Goal: Find contact information: Find contact information

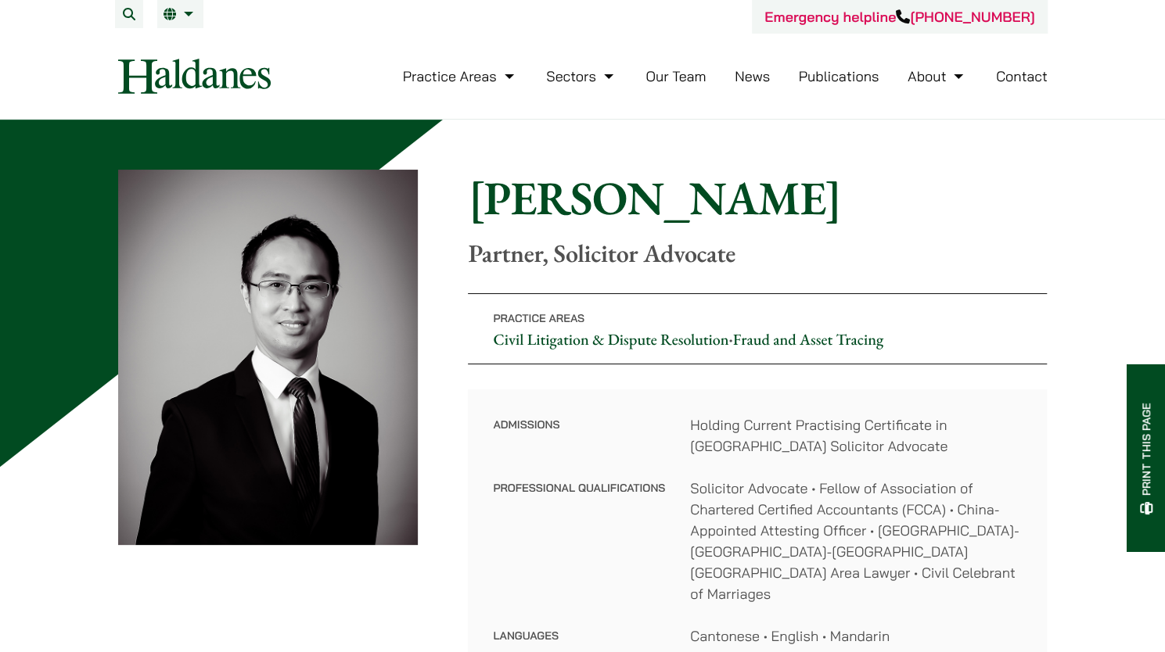
click at [689, 84] on link "Our Team" at bounding box center [675, 76] width 60 height 18
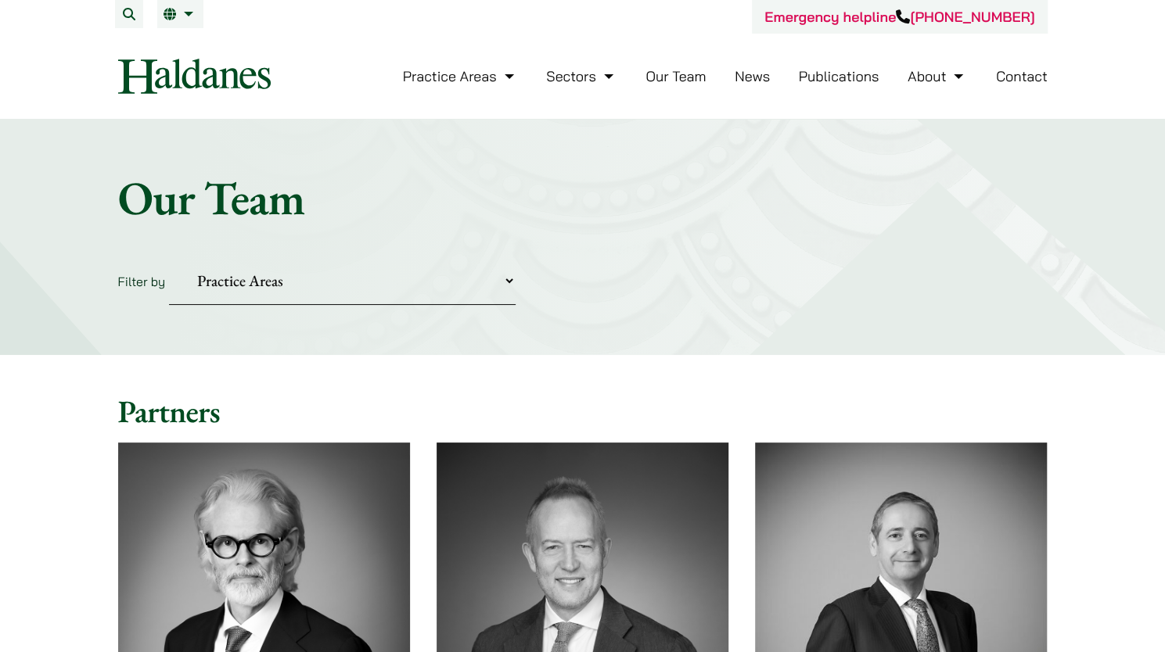
click at [317, 285] on select "Practice Areas Antitrust and Competition Civil Litigation & Dispute Resolution …" at bounding box center [342, 281] width 346 height 48
click at [563, 328] on div "Home » Lawyers Our Team Filter by Practice Areas Antitrust and Competition Civi…" at bounding box center [582, 237] width 1165 height 235
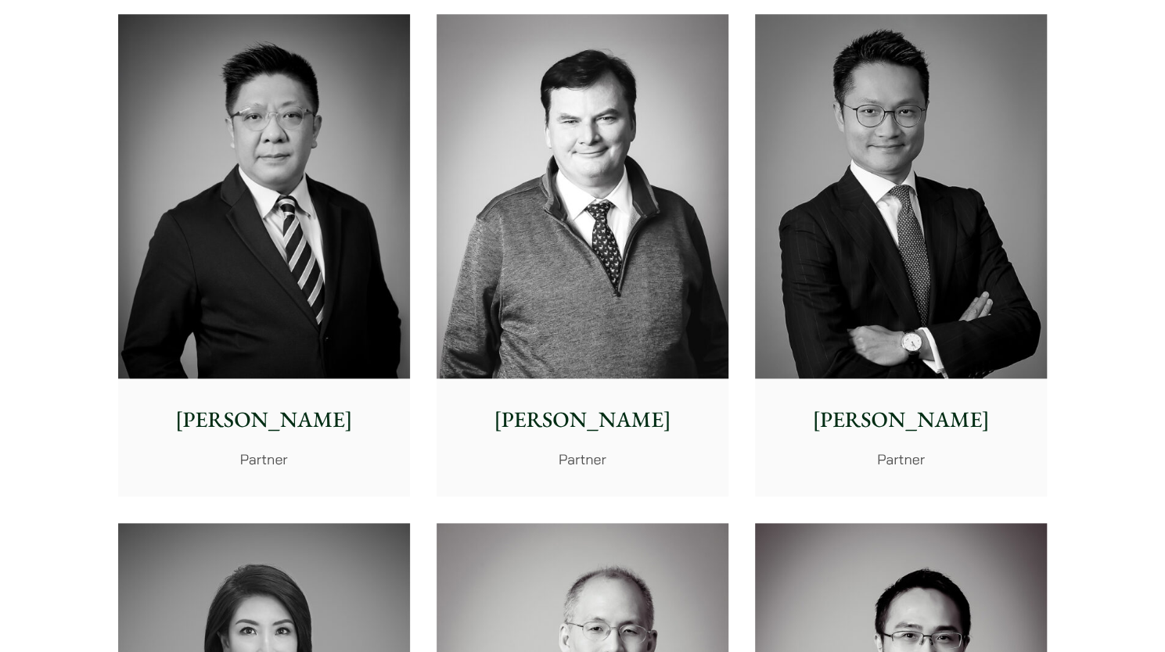
scroll to position [313, 0]
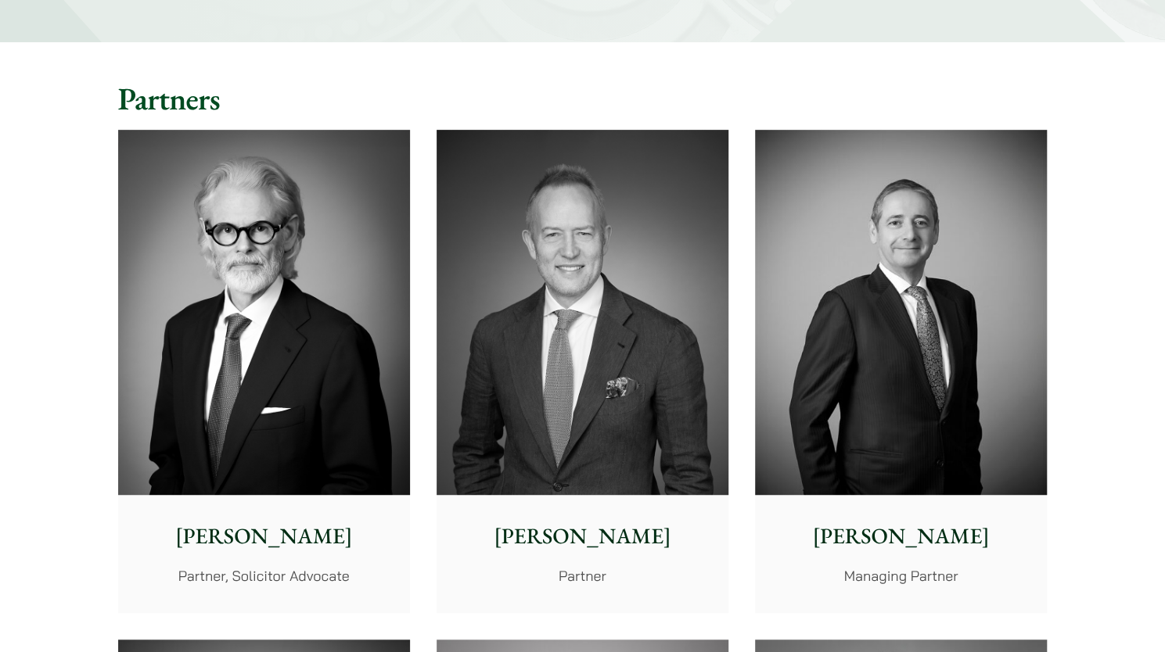
drag, startPoint x: 33, startPoint y: 267, endPoint x: 62, endPoint y: 159, distance: 112.5
drag, startPoint x: 59, startPoint y: 274, endPoint x: 77, endPoint y: 204, distance: 71.7
drag, startPoint x: 0, startPoint y: 241, endPoint x: 6, endPoint y: 160, distance: 81.6
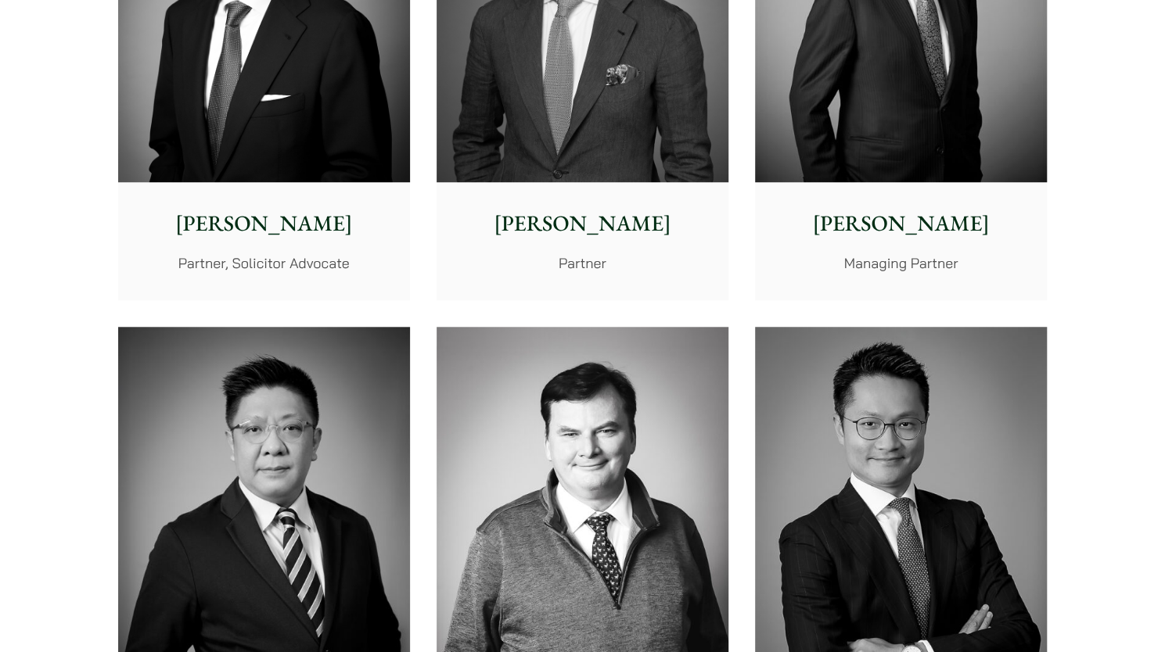
scroll to position [849, 0]
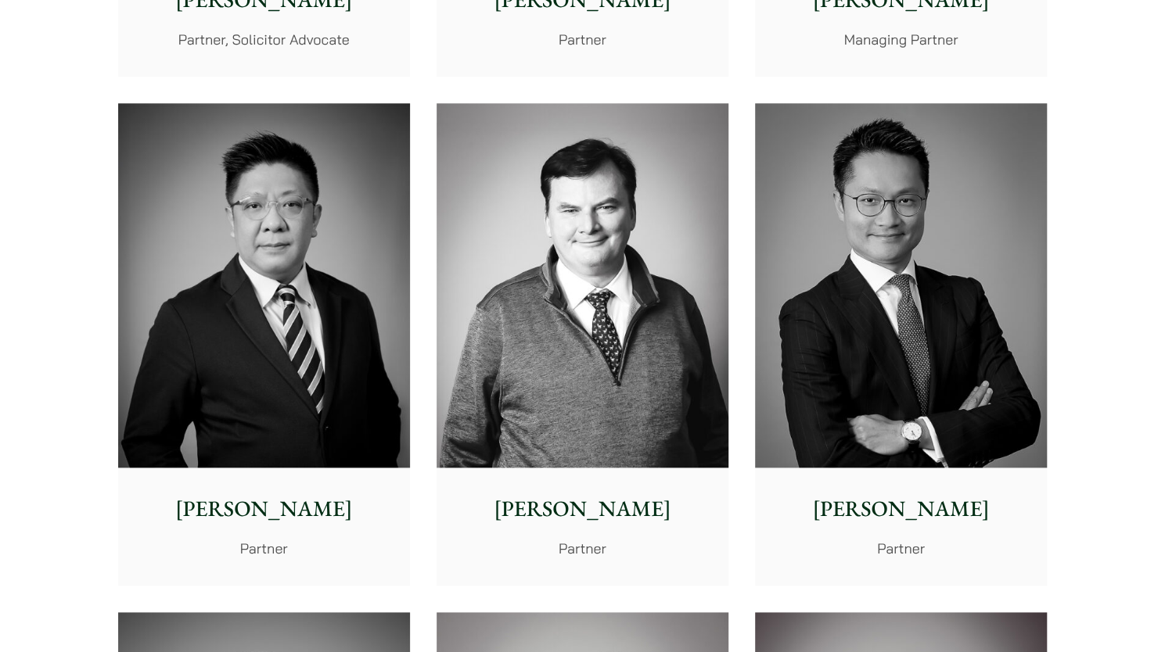
drag, startPoint x: 11, startPoint y: 253, endPoint x: 12, endPoint y: 245, distance: 7.9
drag, startPoint x: 6, startPoint y: 218, endPoint x: 25, endPoint y: 195, distance: 30.0
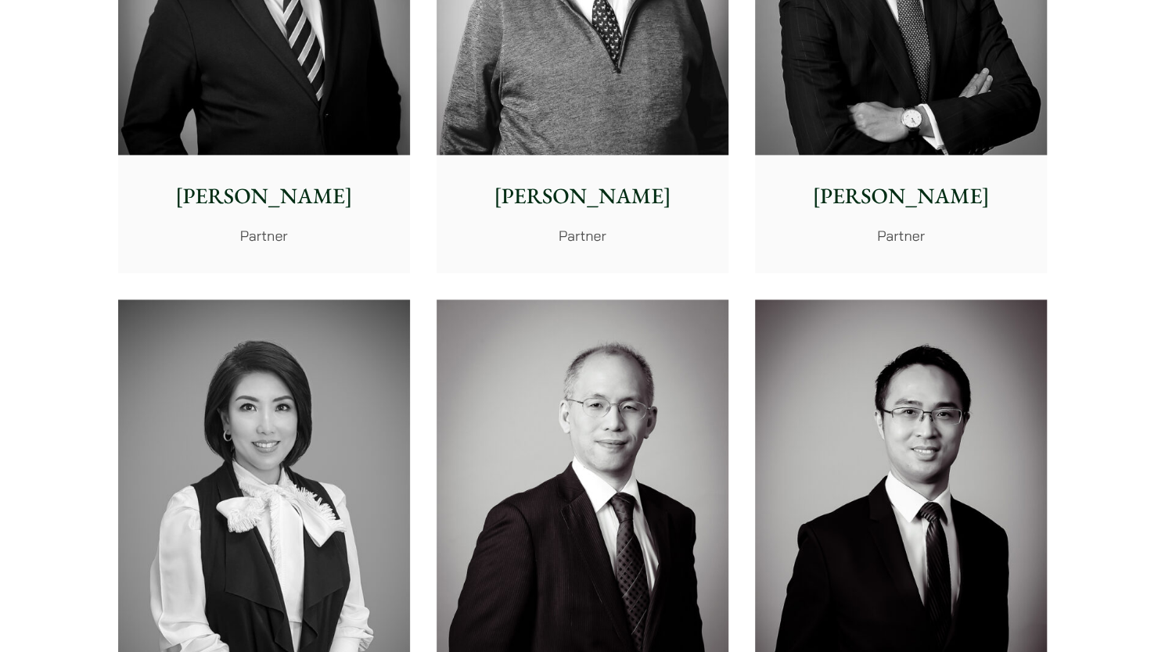
scroll to position [1475, 0]
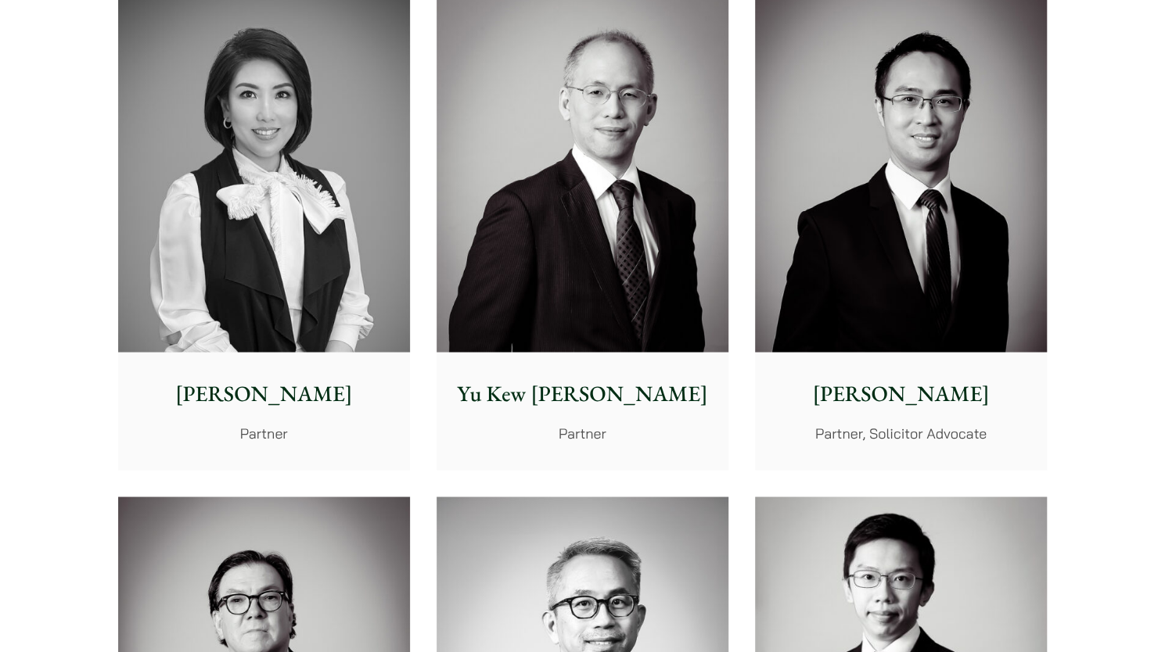
click at [436, 0] on link "Yu Kew Leung Partner" at bounding box center [582, 228] width 292 height 483
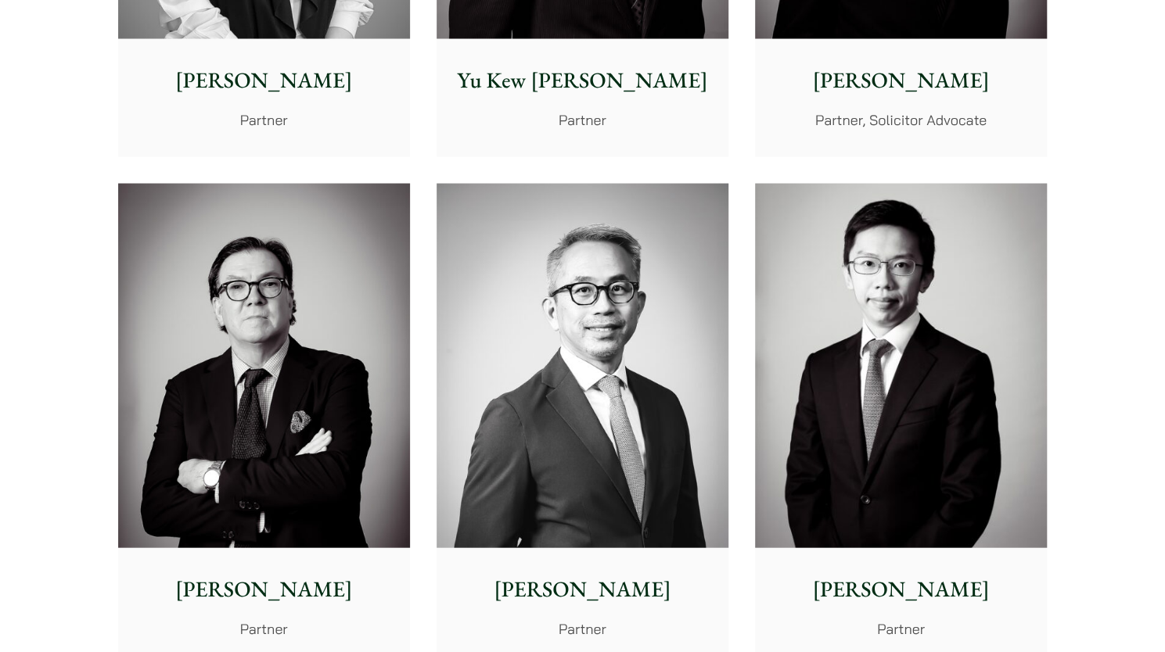
drag, startPoint x: 55, startPoint y: 267, endPoint x: 124, endPoint y: 7, distance: 268.8
click at [648, 426] on img at bounding box center [582, 366] width 292 height 365
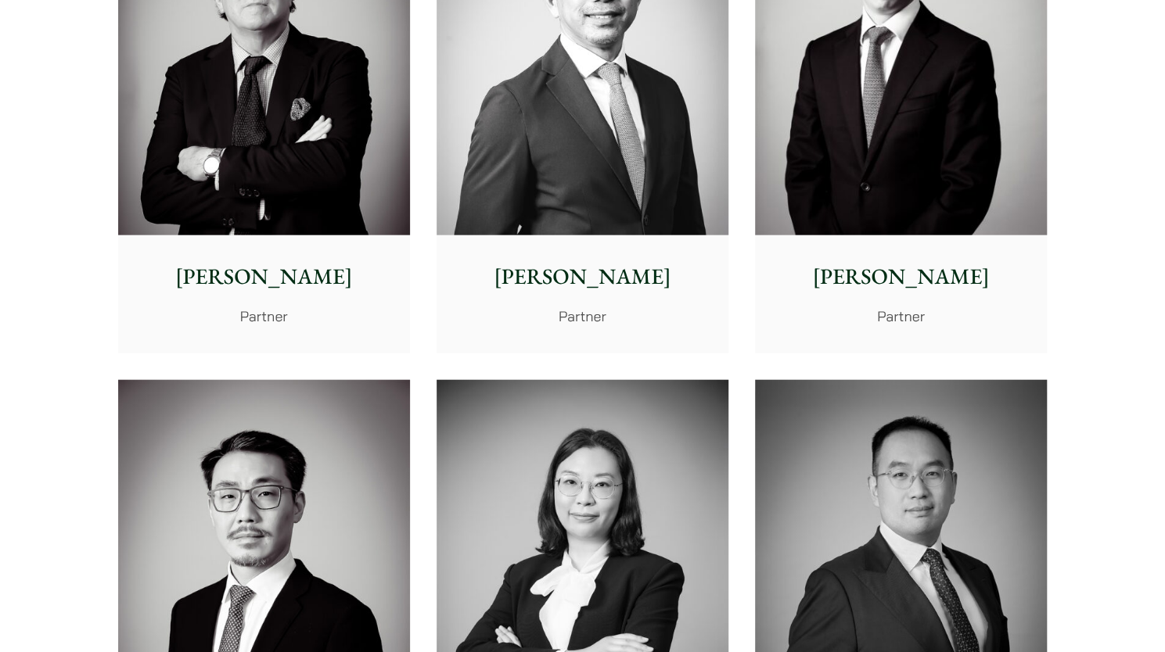
scroll to position [2414, 0]
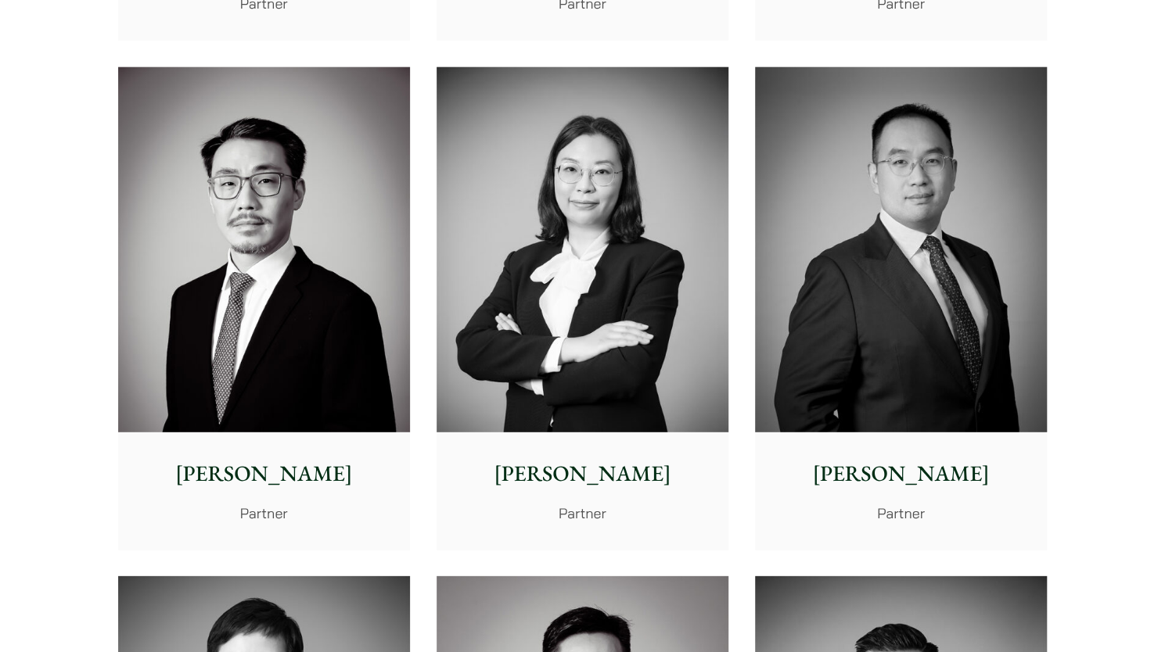
drag, startPoint x: 0, startPoint y: 194, endPoint x: 51, endPoint y: 5, distance: 196.0
click at [241, 320] on img at bounding box center [264, 249] width 292 height 365
click at [572, 351] on img at bounding box center [582, 249] width 292 height 365
click at [901, 269] on img at bounding box center [901, 249] width 292 height 365
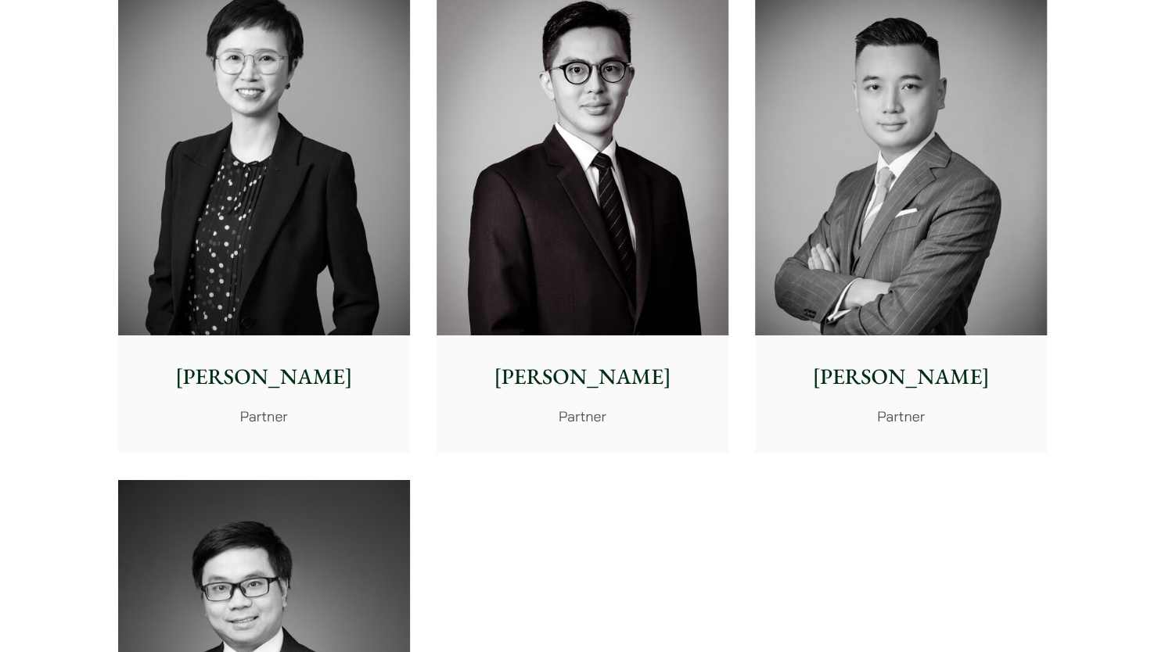
scroll to position [2917, 0]
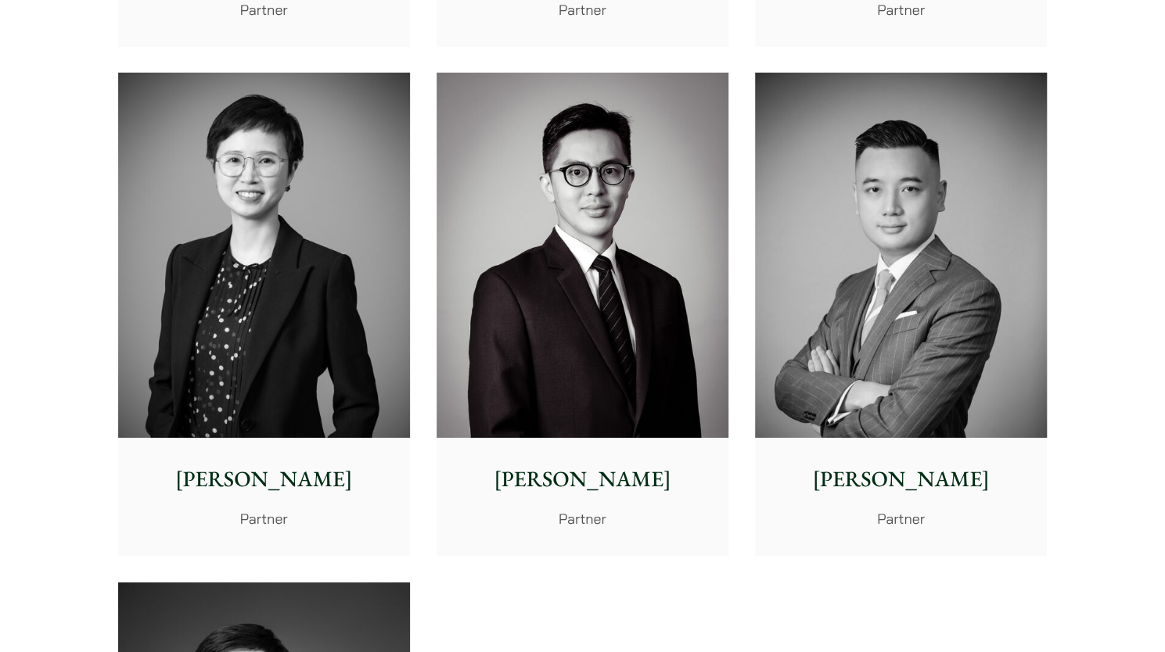
click at [330, 314] on img at bounding box center [264, 255] width 292 height 365
click at [712, 319] on img at bounding box center [582, 255] width 292 height 365
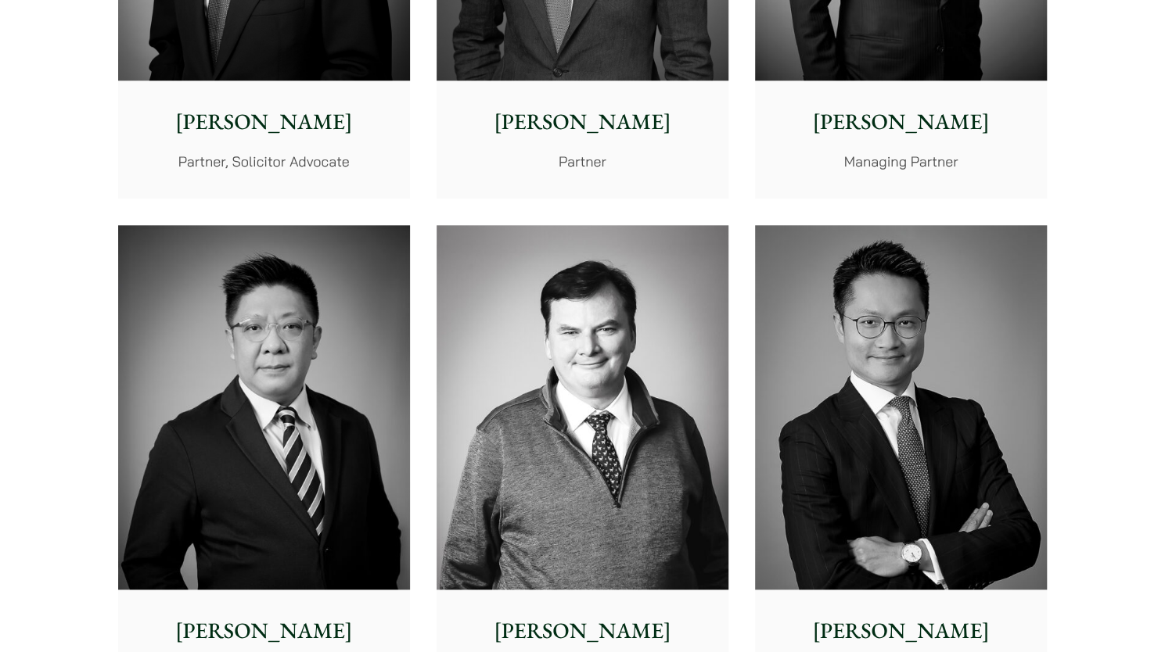
scroll to position [1040, 0]
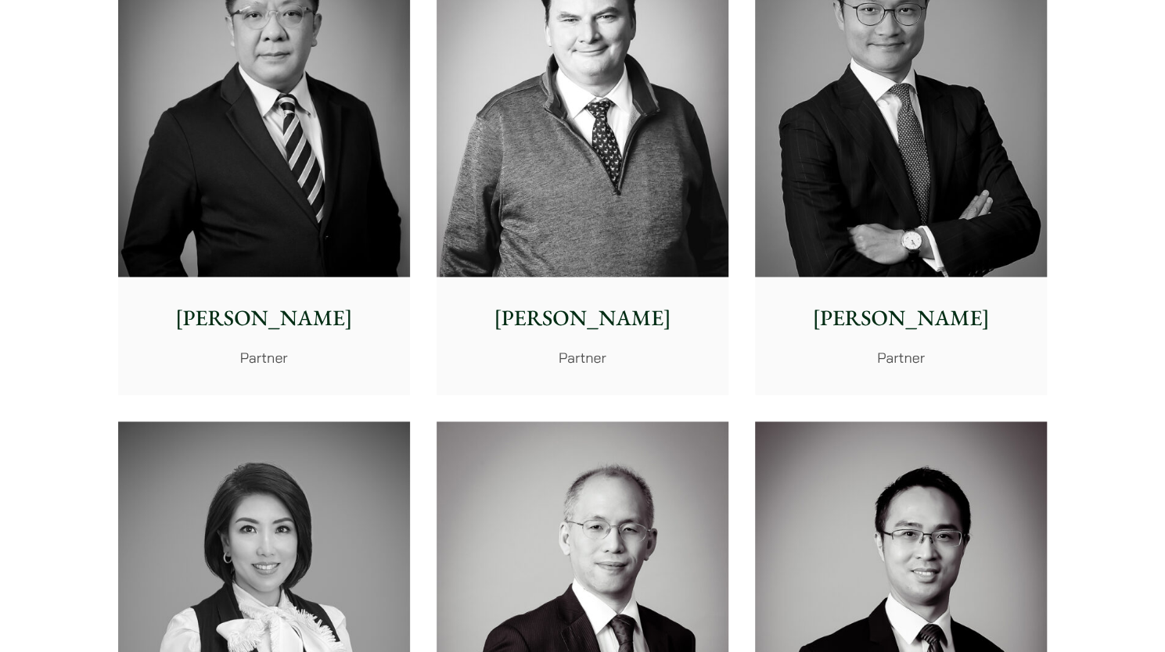
drag, startPoint x: 0, startPoint y: 222, endPoint x: 31, endPoint y: 149, distance: 79.9
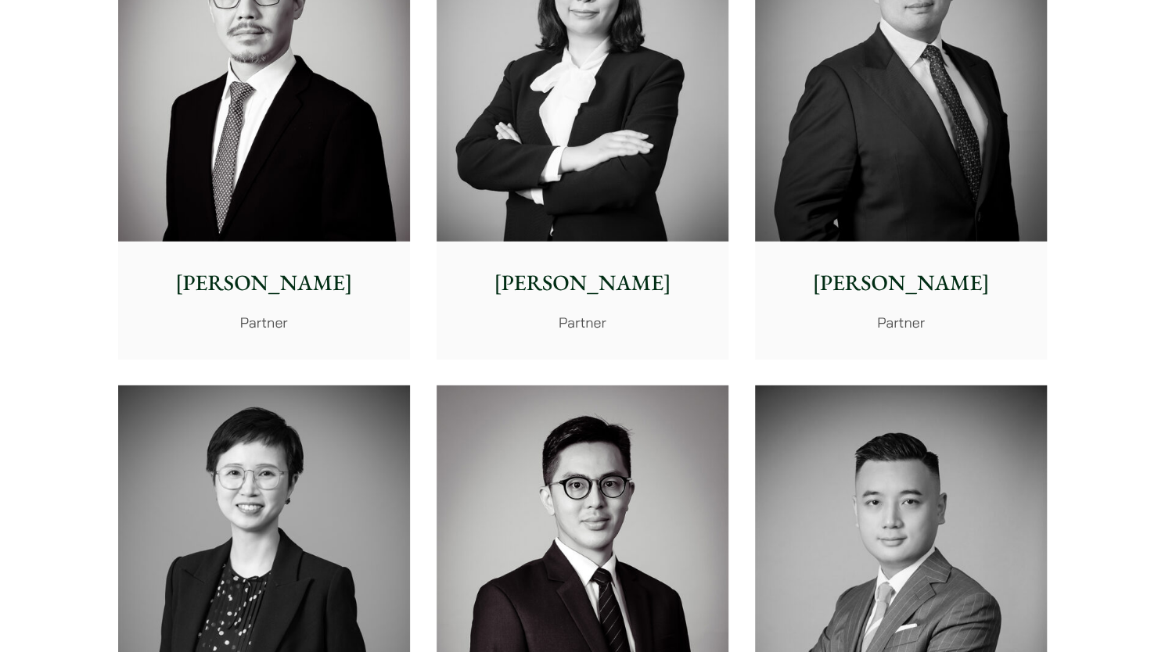
scroll to position [2917, 0]
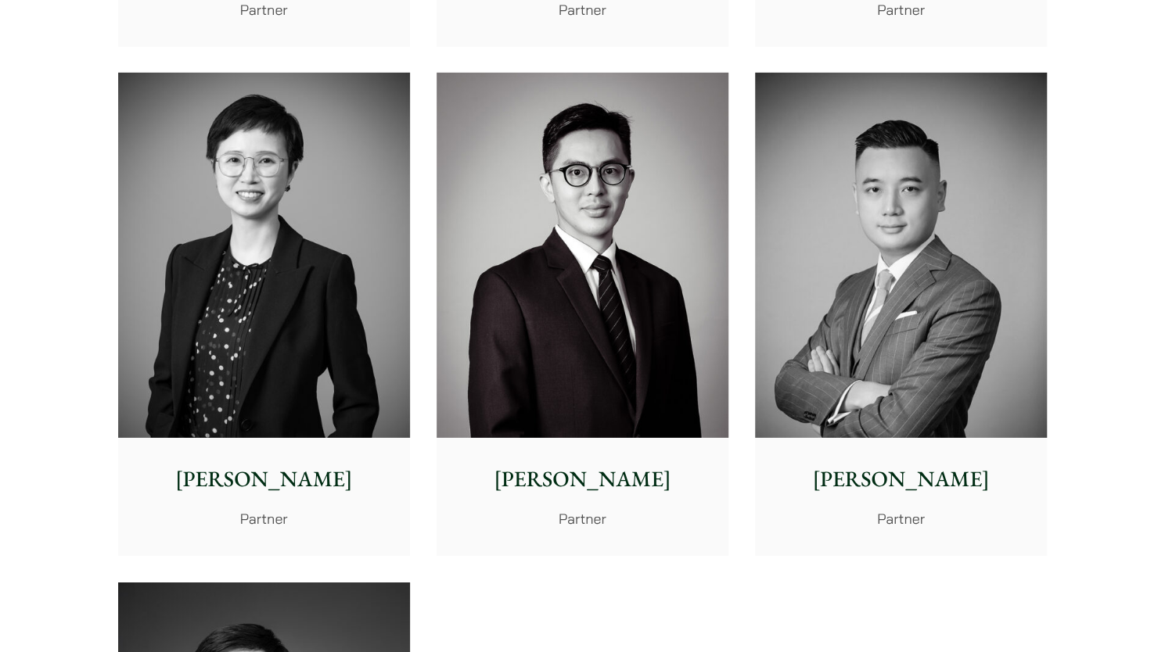
click at [871, 350] on img at bounding box center [901, 255] width 292 height 365
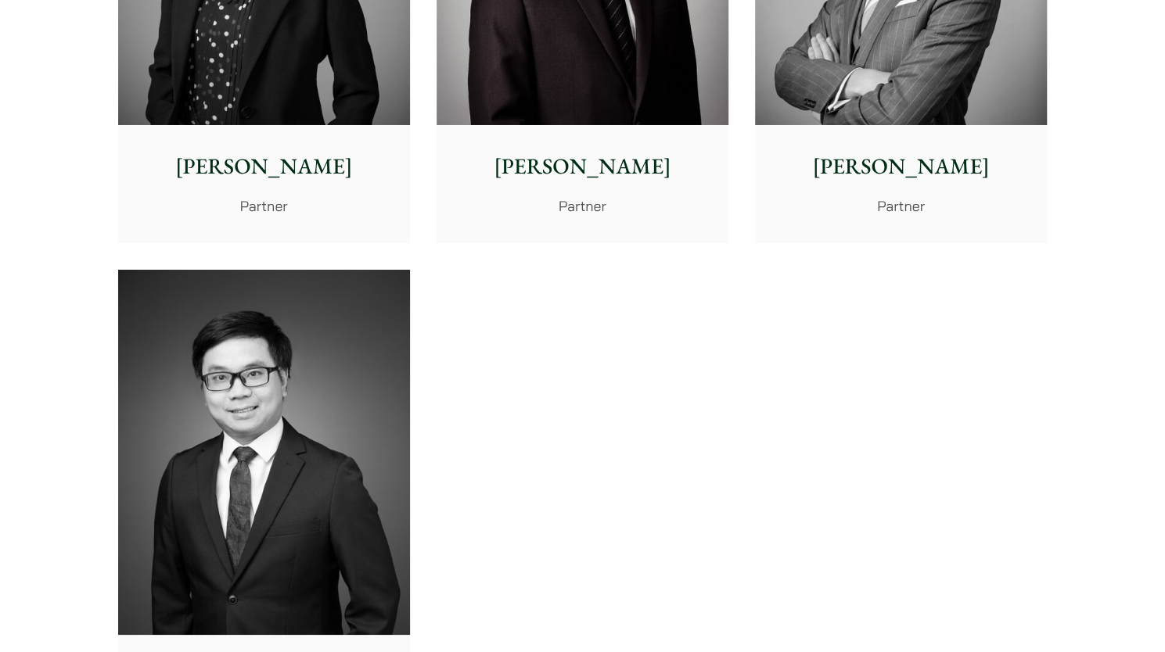
scroll to position [3543, 0]
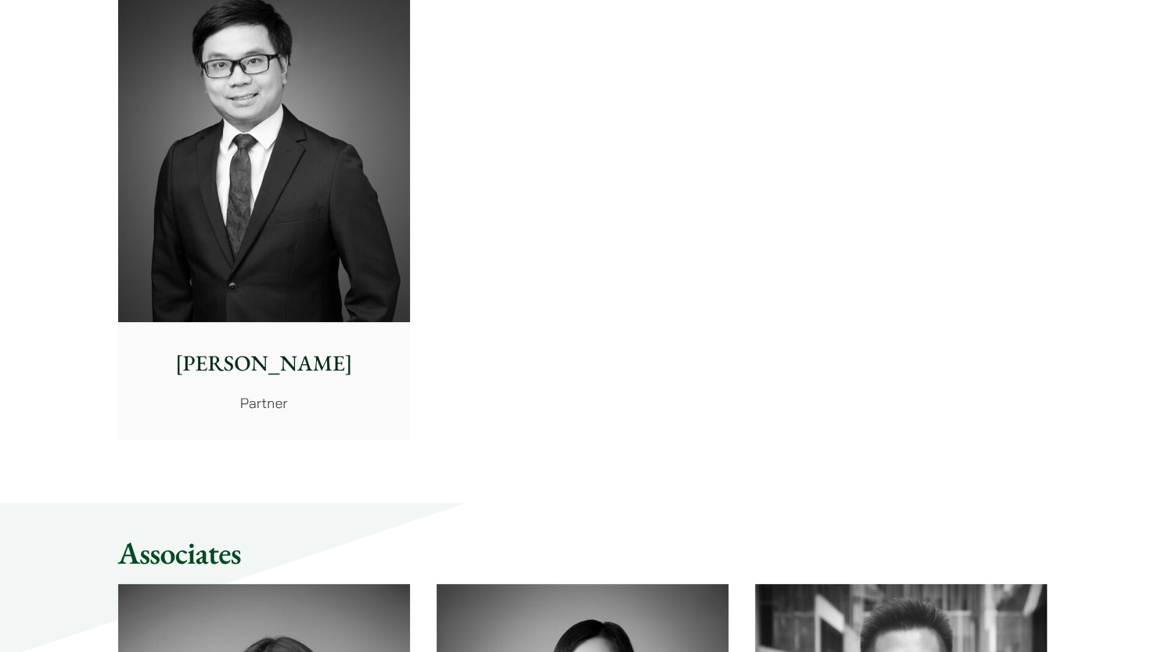
click at [319, 272] on img at bounding box center [264, 139] width 292 height 365
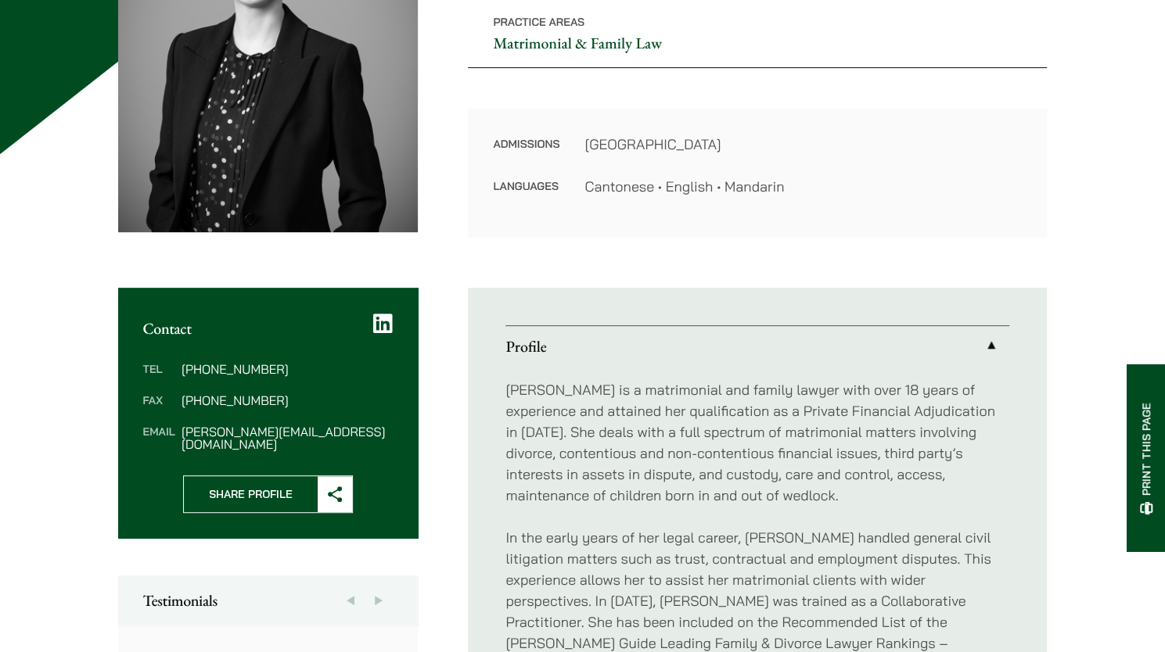
scroll to position [626, 0]
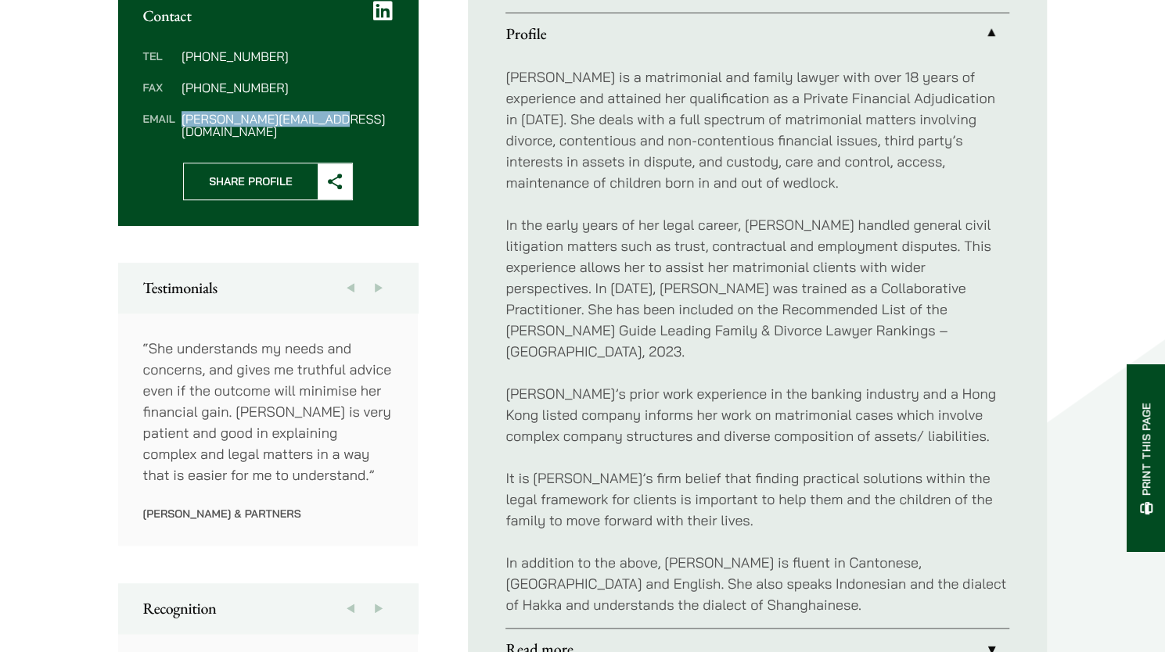
drag, startPoint x: 347, startPoint y: 122, endPoint x: 180, endPoint y: 127, distance: 167.4
click at [180, 127] on div "Tel [PHONE_NUMBER] Fax [PHONE_NUMBER] Email [PERSON_NAME][EMAIL_ADDRESS][DOMAIN…" at bounding box center [268, 94] width 300 height 138
copy dd "elaine.sum@haldanes.com"
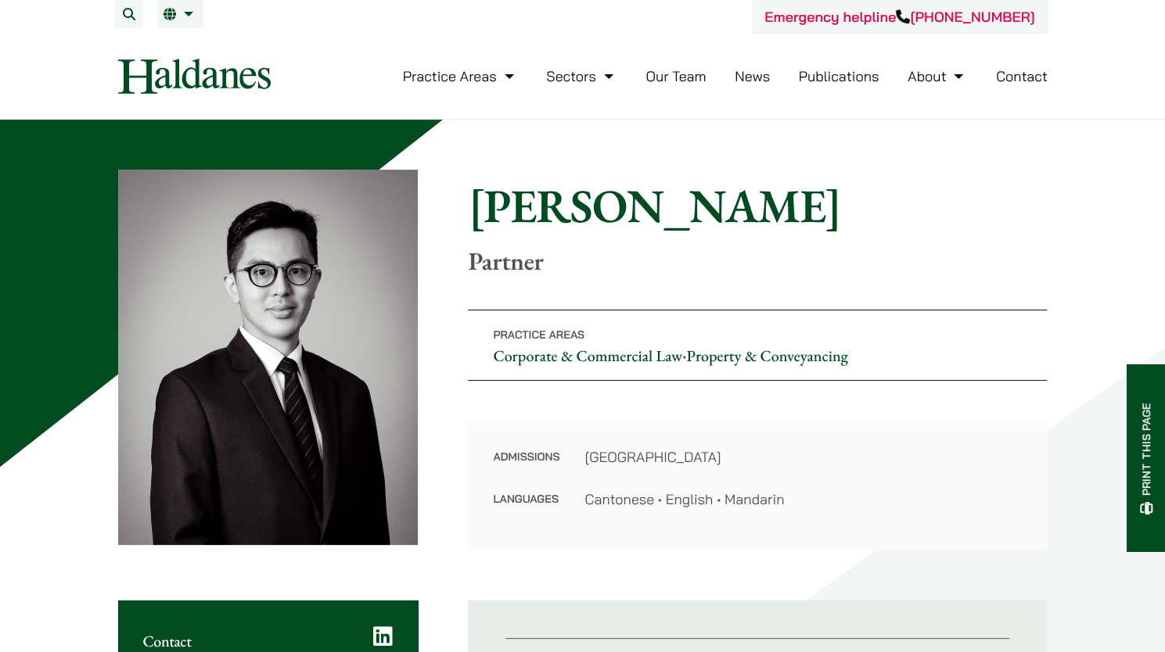
scroll to position [313, 0]
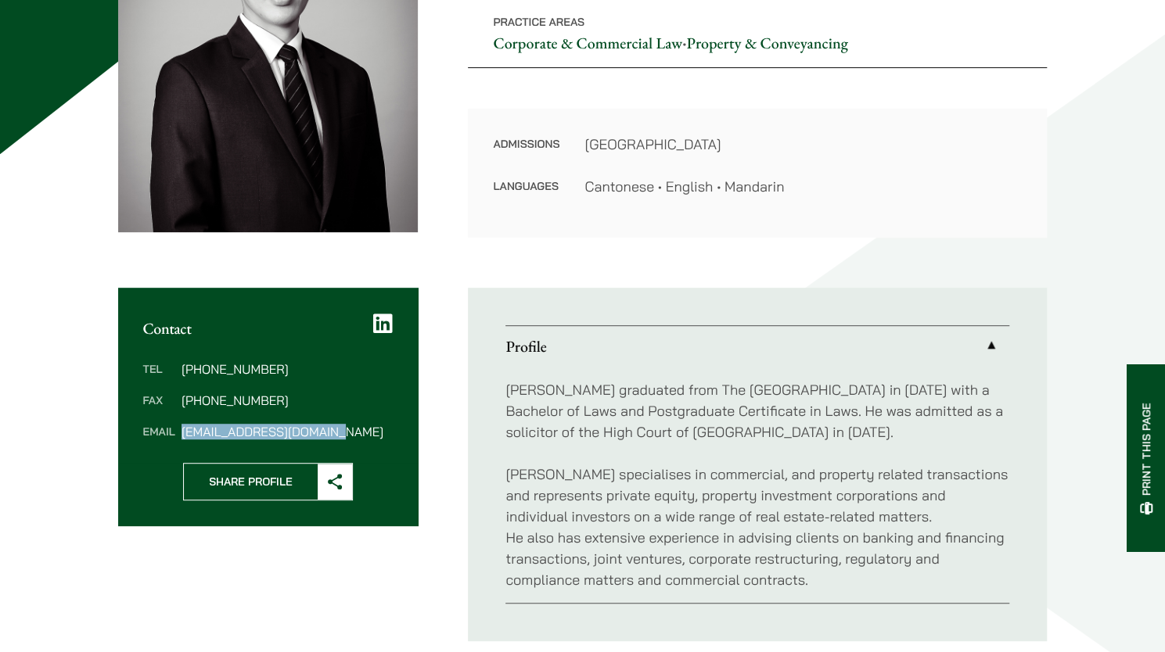
drag, startPoint x: 349, startPoint y: 436, endPoint x: 183, endPoint y: 440, distance: 165.9
click at [183, 440] on div "Tel (852) 2230 2802 Fax (852) 2845 1637 Email kenley.mak@haldanes.com" at bounding box center [268, 400] width 300 height 125
copy dd "kenley.mak@haldanes.com"
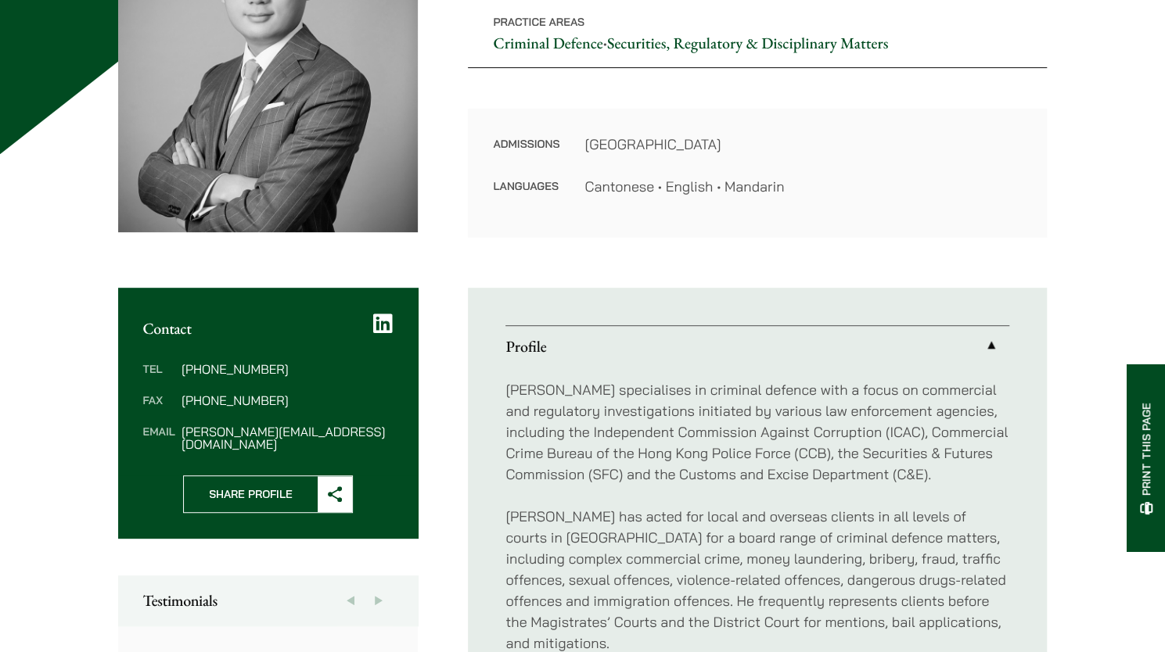
scroll to position [626, 0]
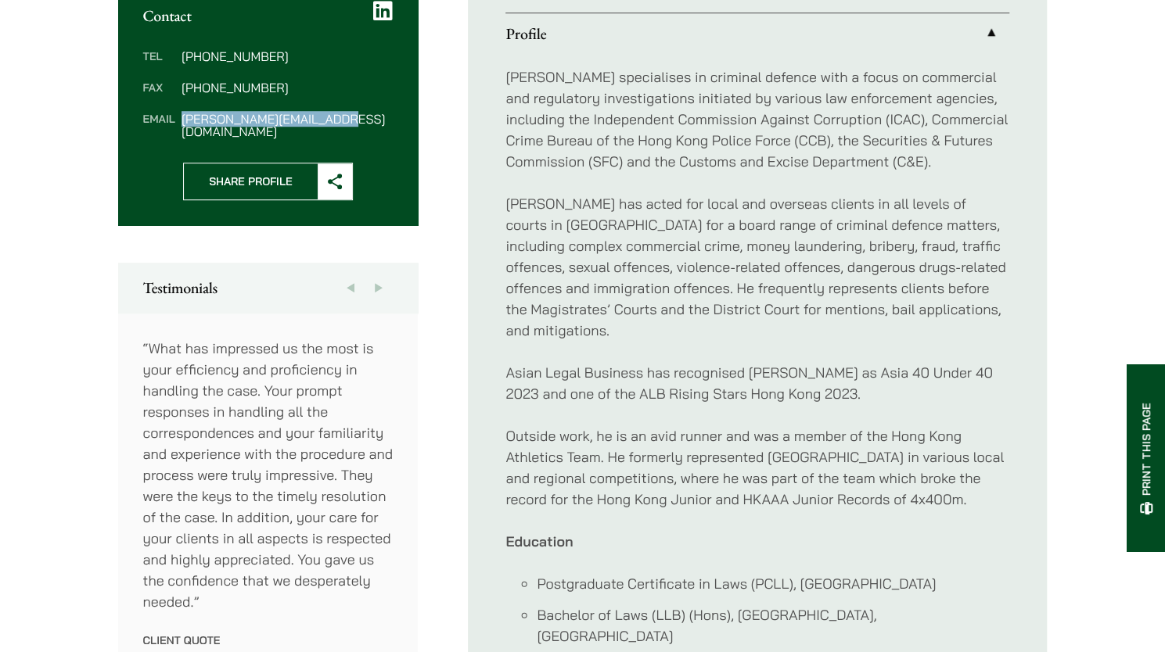
drag, startPoint x: 346, startPoint y: 124, endPoint x: 178, endPoint y: 122, distance: 168.9
click at [178, 122] on dl "Tel [PHONE_NUMBER] Fax [PHONE_NUMBER] Email [PERSON_NAME][EMAIL_ADDRESS][DOMAIN…" at bounding box center [268, 94] width 250 height 88
copy dl "[PERSON_NAME][EMAIL_ADDRESS][DOMAIN_NAME]"
drag, startPoint x: 1055, startPoint y: 332, endPoint x: 1056, endPoint y: 324, distance: 8.6
click at [1055, 332] on div "Home » Lawyers » [PERSON_NAME] [PERSON_NAME] Partner Practice Areas Criminal De…" at bounding box center [582, 512] width 985 height 1937
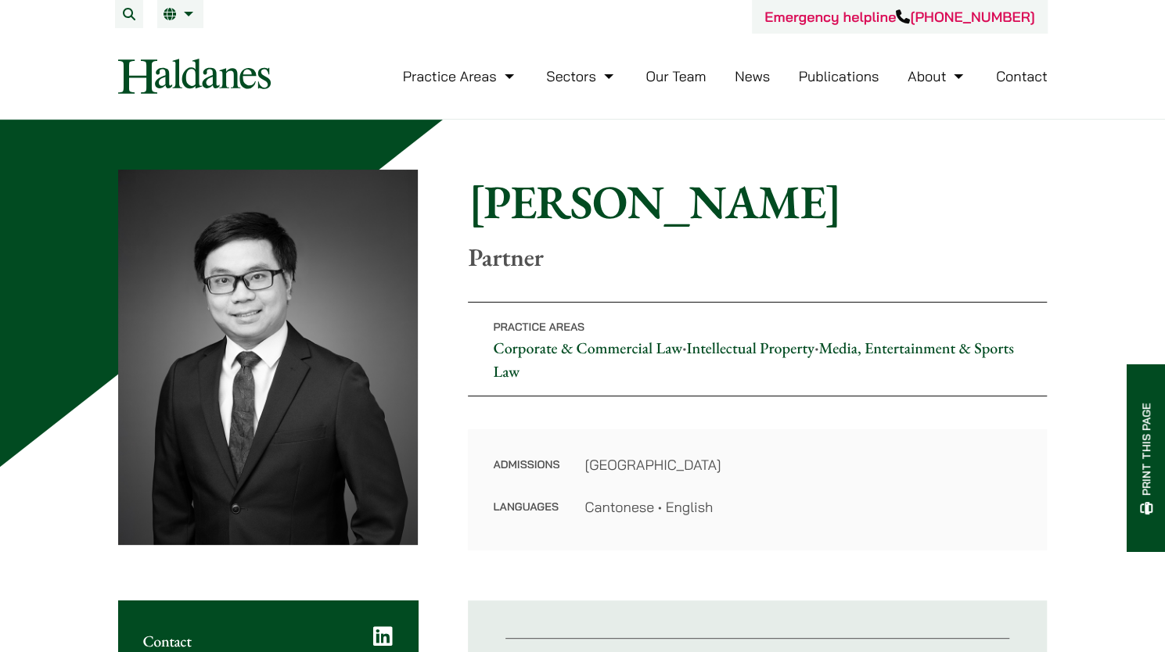
scroll to position [313, 0]
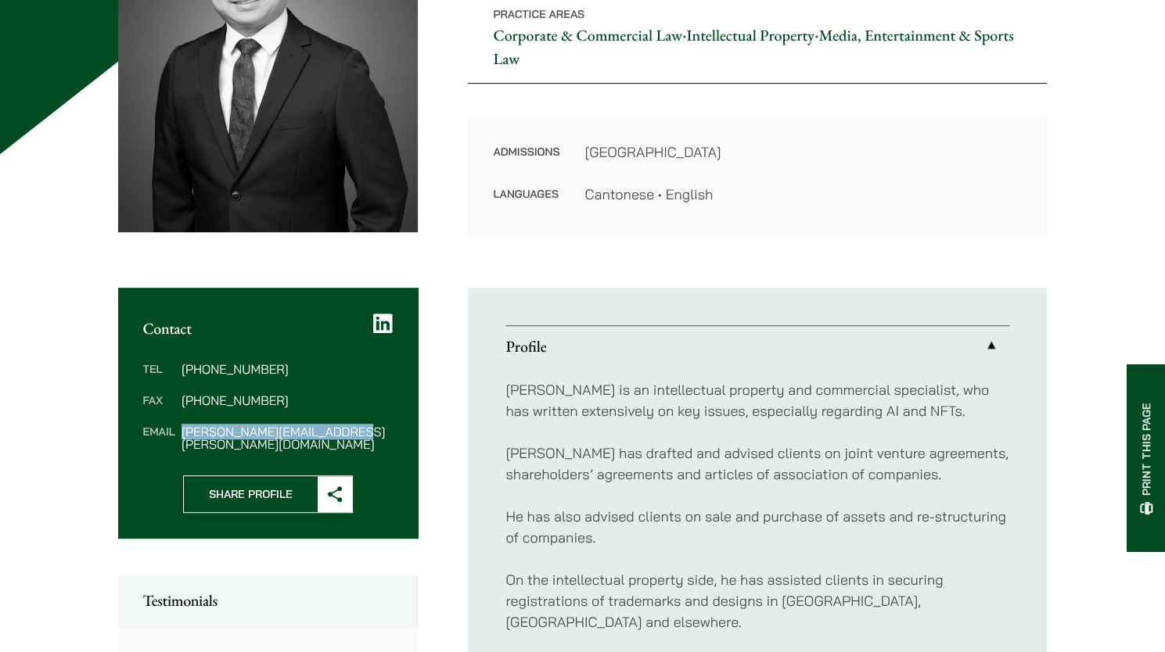
drag, startPoint x: 320, startPoint y: 436, endPoint x: 181, endPoint y: 440, distance: 138.5
click at [181, 440] on div "Tel (852) 2230 2876 Fax (852) 2845 1637 Email anthony.leung@haldanes.com" at bounding box center [268, 407] width 300 height 138
copy dd "anthony.leung@haldanes.com"
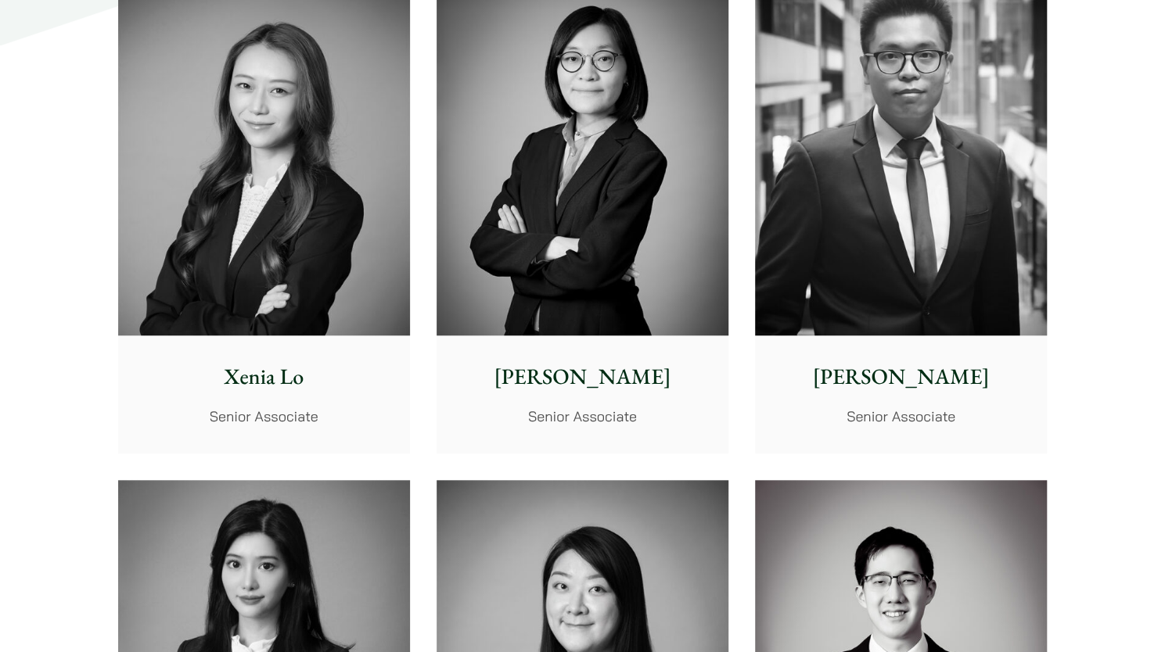
scroll to position [4054, 0]
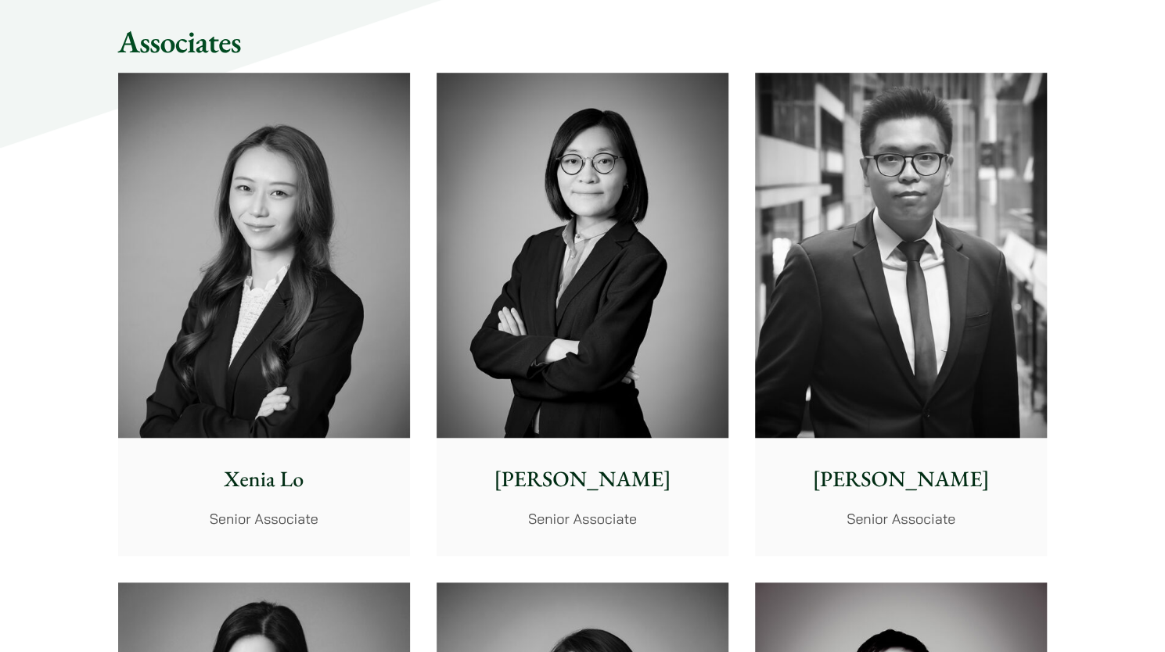
click at [635, 278] on img at bounding box center [582, 255] width 292 height 365
click at [843, 353] on img at bounding box center [901, 255] width 292 height 365
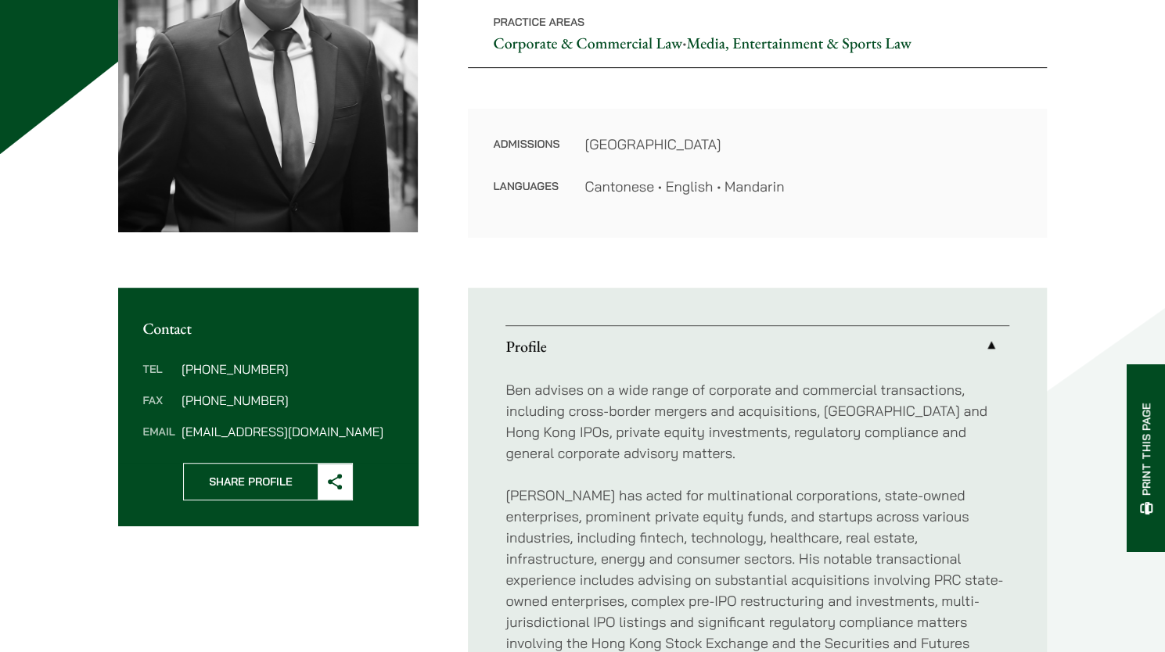
scroll to position [626, 0]
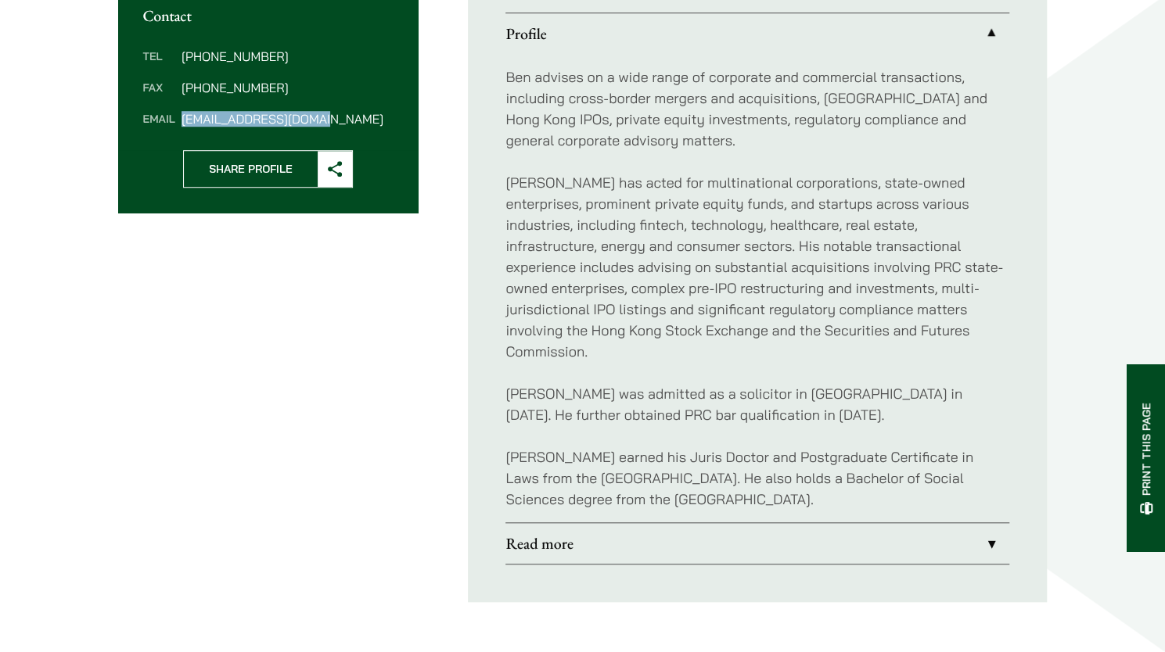
drag, startPoint x: 340, startPoint y: 117, endPoint x: 180, endPoint y: 120, distance: 160.3
click at [180, 120] on dl "Tel [PHONE_NUMBER] Fax [PHONE_NUMBER] Email [EMAIL_ADDRESS][DOMAIN_NAME]" at bounding box center [268, 87] width 250 height 75
copy dd "ben.chan@haldanes.com"
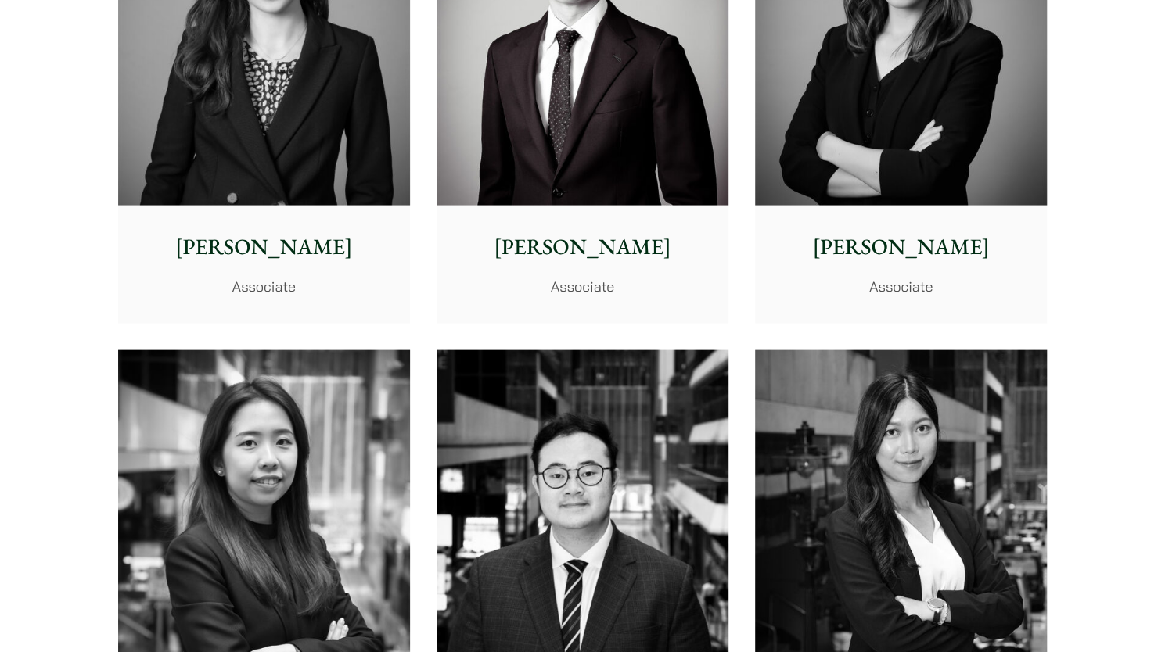
scroll to position [5619, 0]
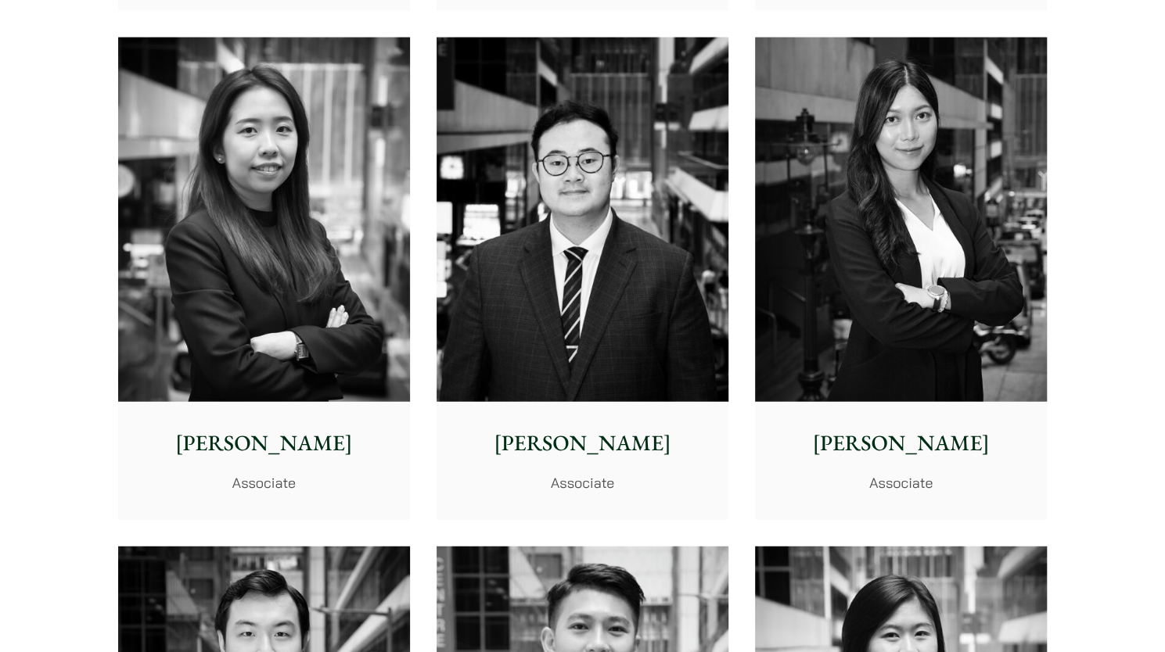
click at [748, 496] on div "Xenia Lo Senior Associate Vivian Leung Senior Associate Ben Chan Senior Associa…" at bounding box center [583, 24] width 956 height 3057
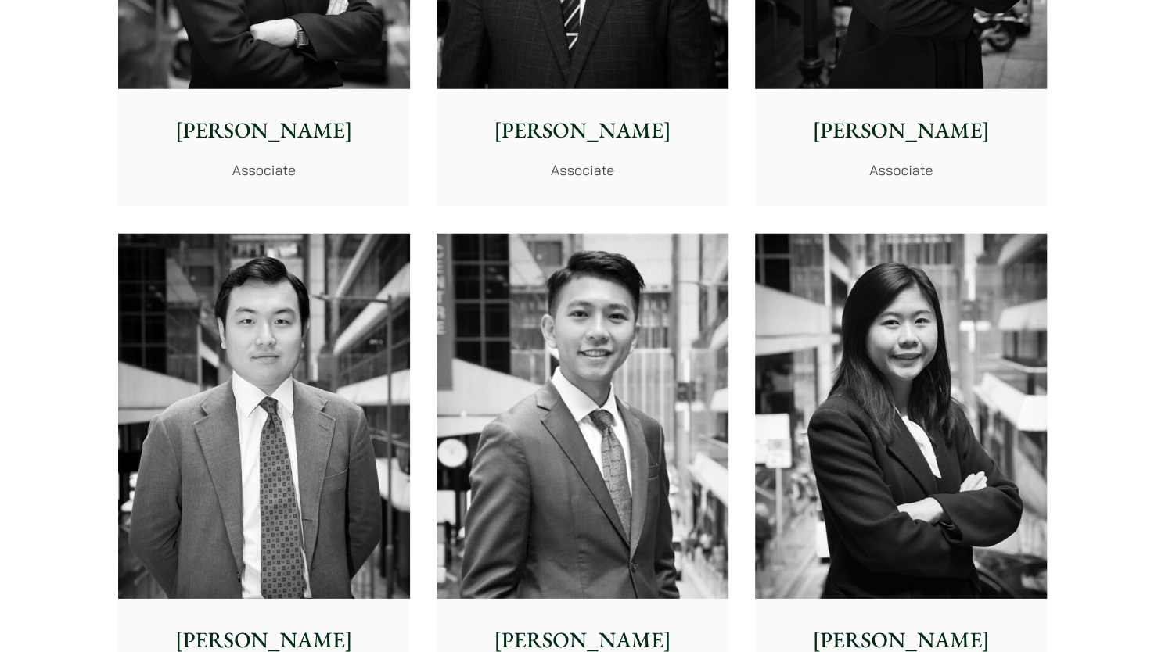
scroll to position [6244, 0]
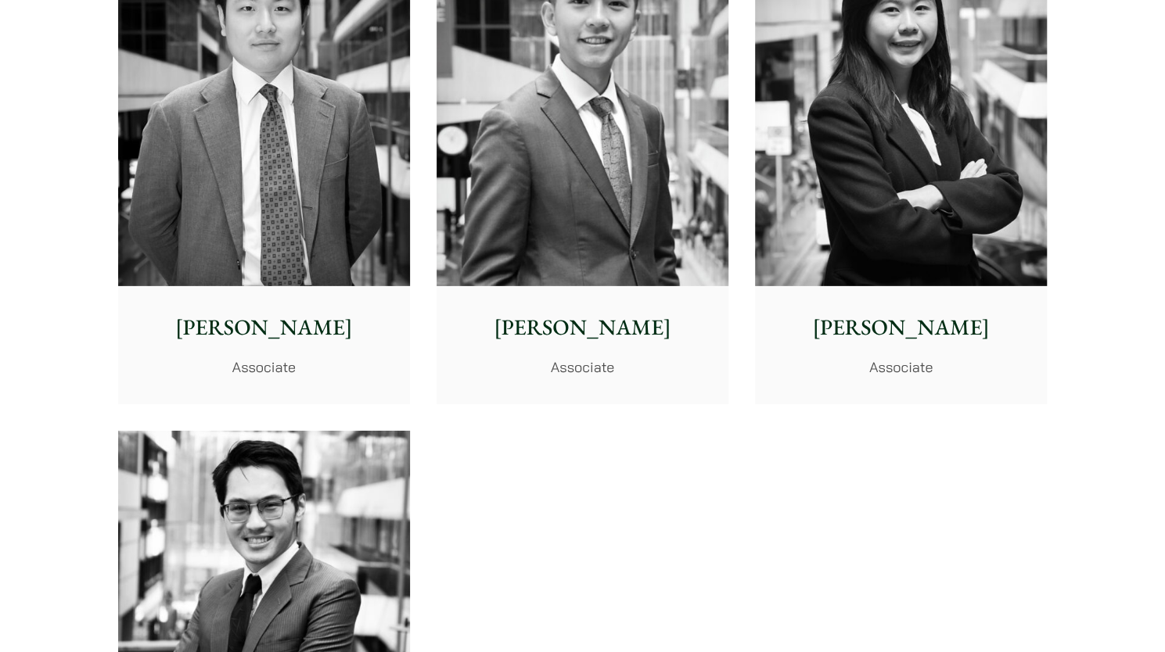
click at [867, 213] on img at bounding box center [901, 103] width 292 height 365
click at [294, 250] on img at bounding box center [264, 103] width 292 height 365
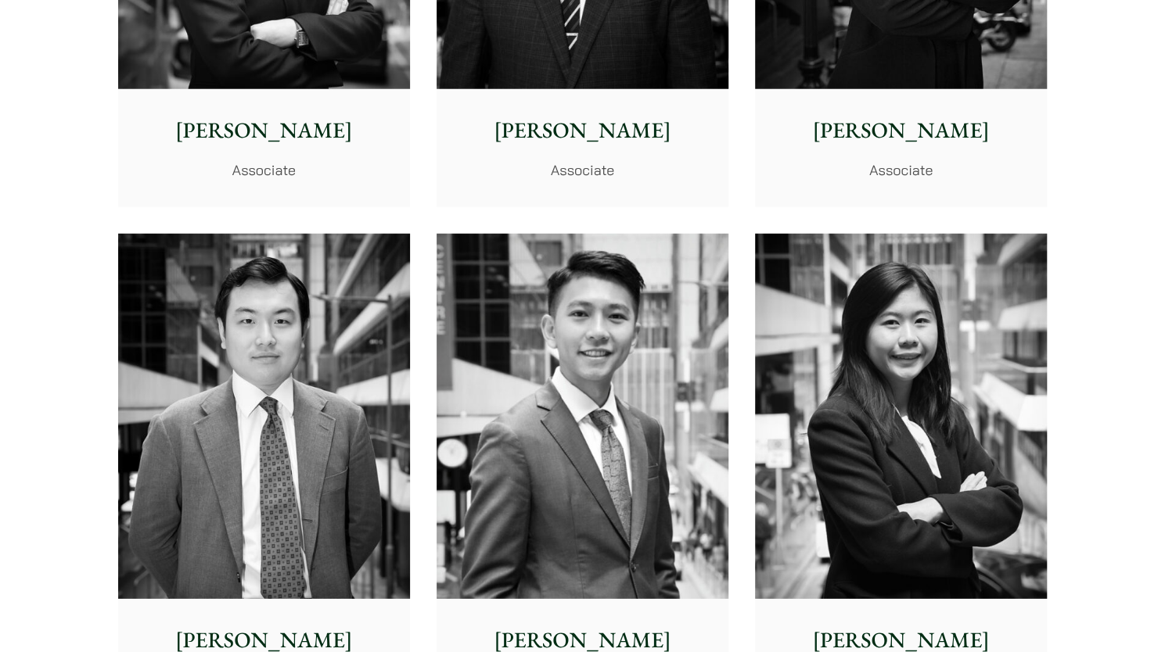
scroll to position [5619, 0]
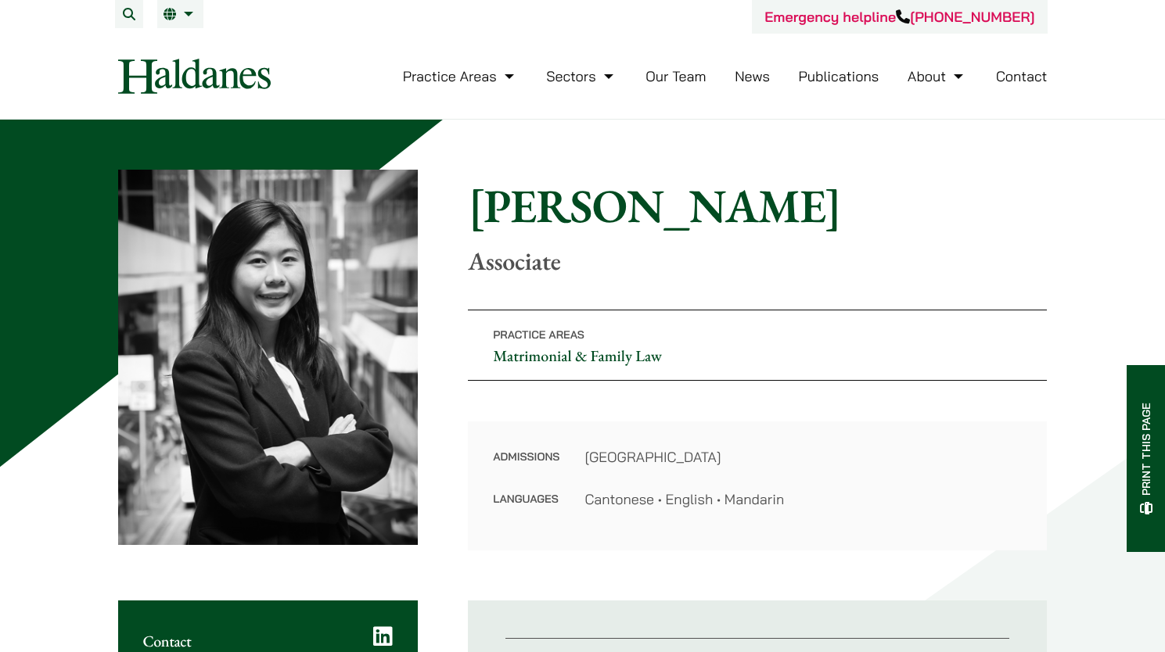
scroll to position [313, 0]
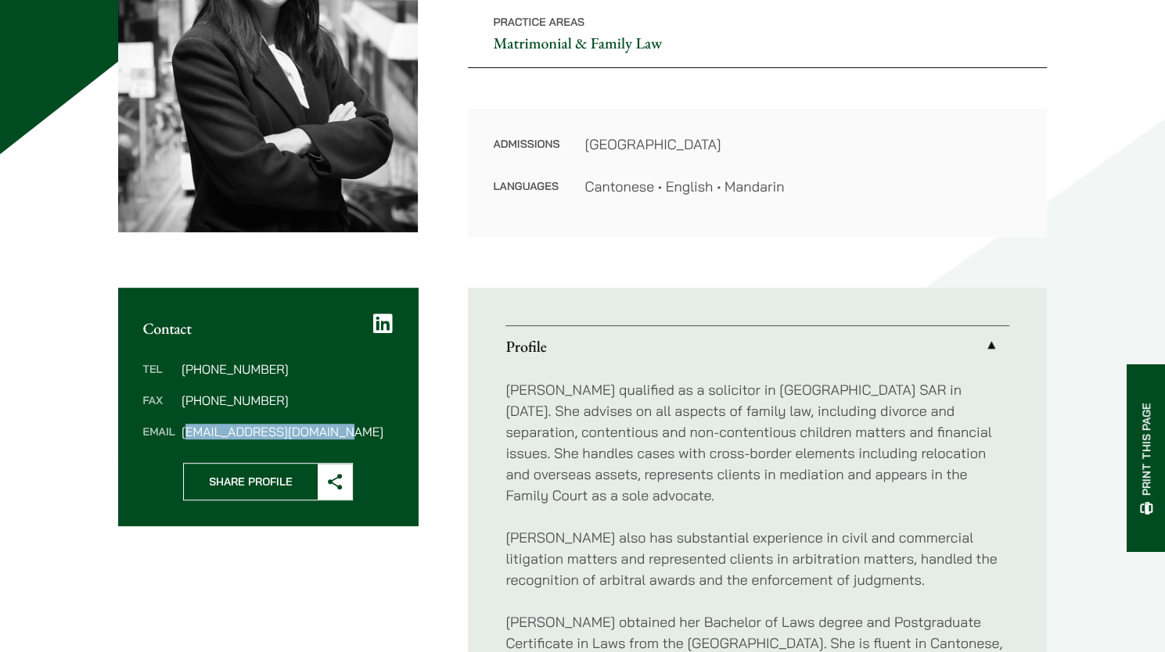
drag, startPoint x: 289, startPoint y: 429, endPoint x: 185, endPoint y: 432, distance: 104.8
click at [185, 432] on dd "[EMAIL_ADDRESS][DOMAIN_NAME]" at bounding box center [286, 431] width 211 height 13
copy dd "[EMAIL_ADDRESS][DOMAIN_NAME]"
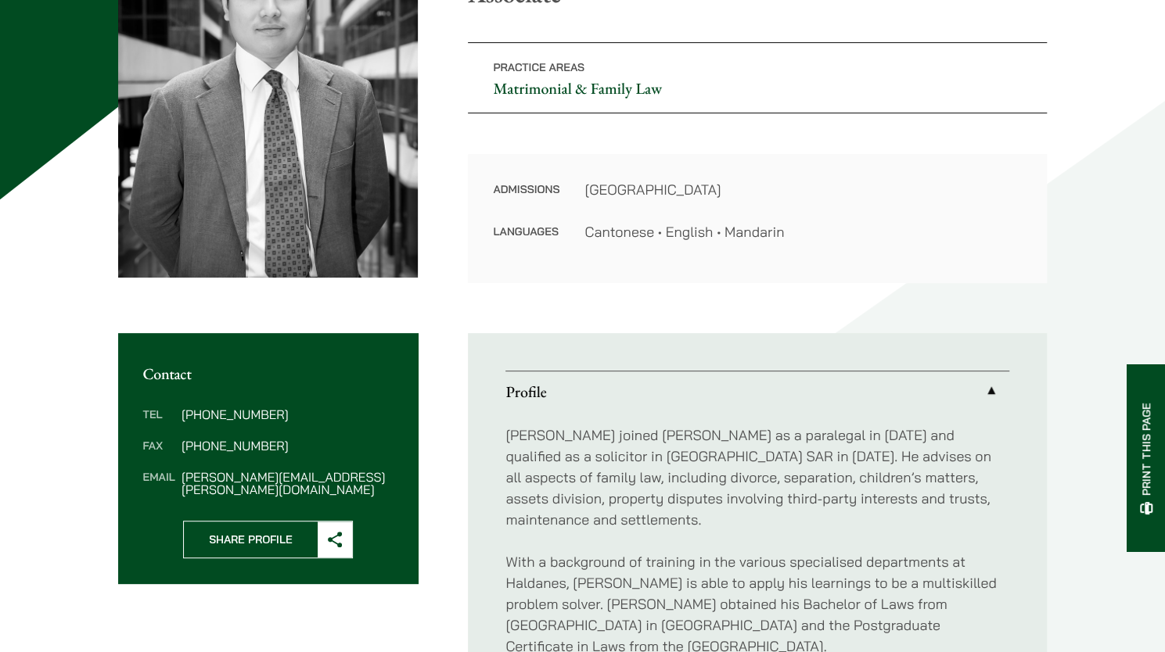
scroll to position [313, 0]
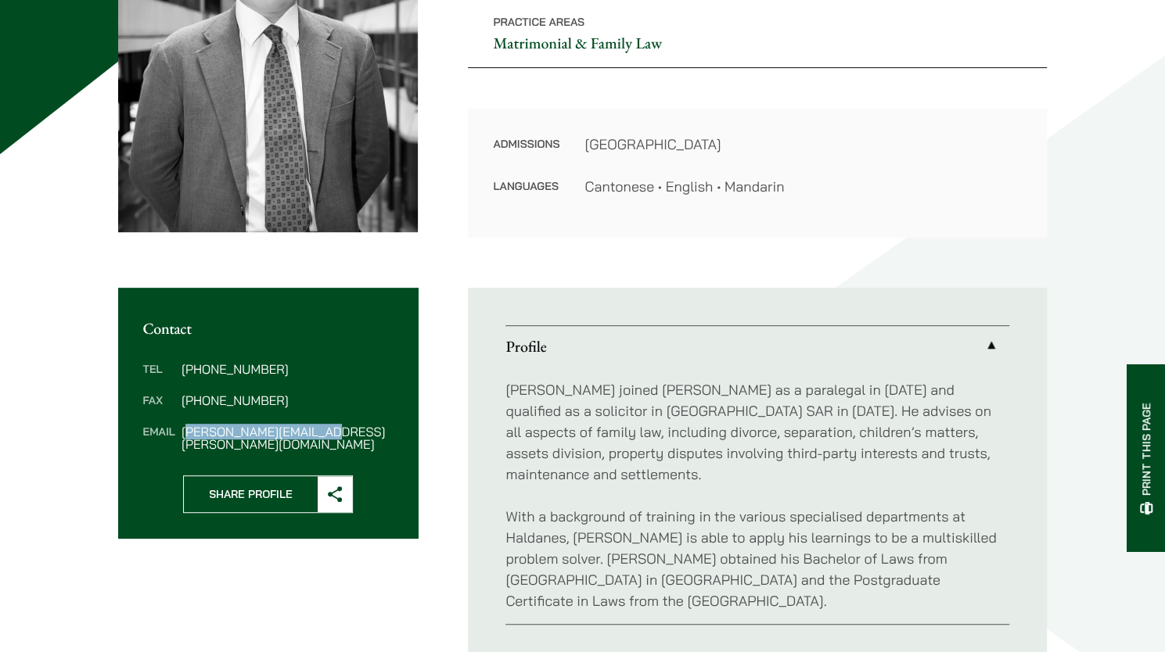
drag, startPoint x: 332, startPoint y: 436, endPoint x: 183, endPoint y: 436, distance: 148.6
click at [183, 436] on dd "[PERSON_NAME][EMAIL_ADDRESS][PERSON_NAME][DOMAIN_NAME]" at bounding box center [286, 437] width 211 height 25
copy dd "[PERSON_NAME][EMAIL_ADDRESS][PERSON_NAME][DOMAIN_NAME]"
